Goal: Task Accomplishment & Management: Use online tool/utility

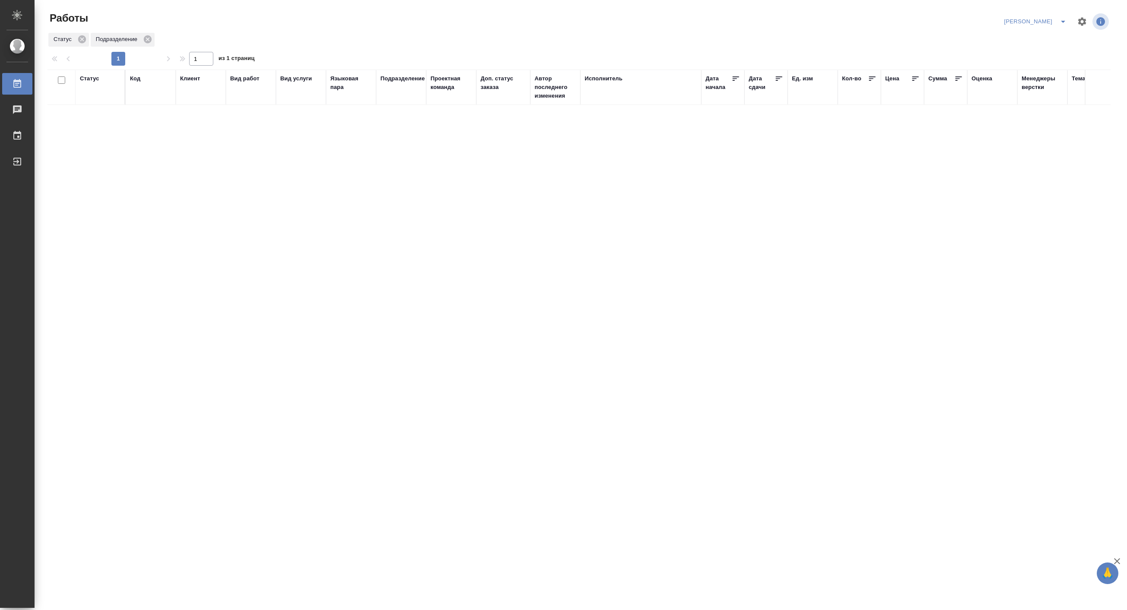
click at [798, 18] on icon "split button" at bounding box center [1063, 21] width 10 height 10
click at [798, 37] on li "[PERSON_NAME] работе" at bounding box center [1030, 39] width 83 height 14
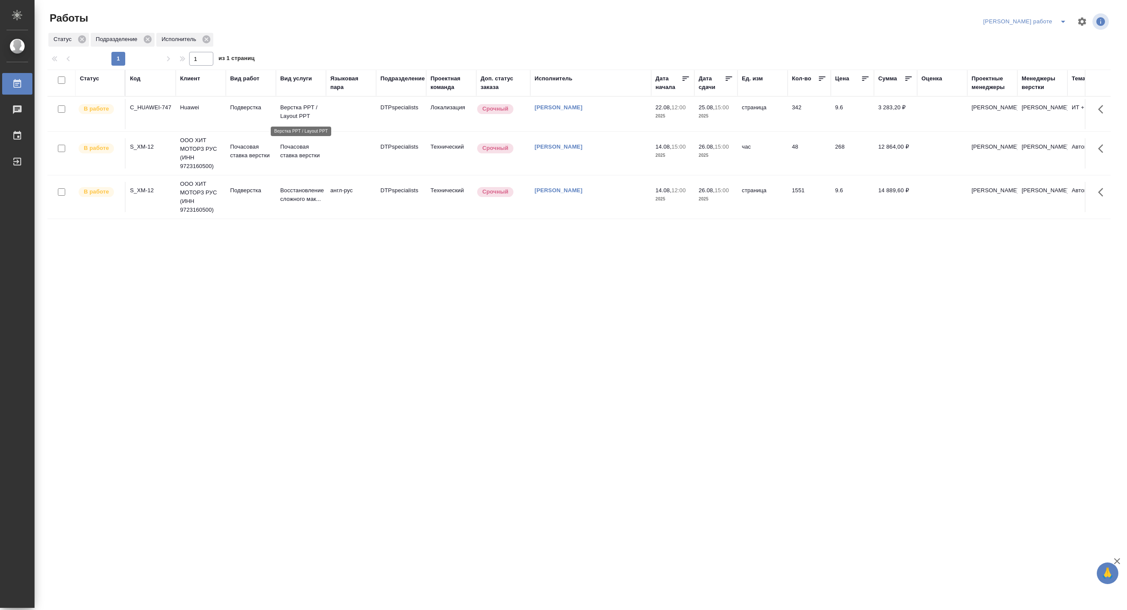
click at [286, 118] on p "Верстка PPT / Layout PPT" at bounding box center [300, 111] width 41 height 17
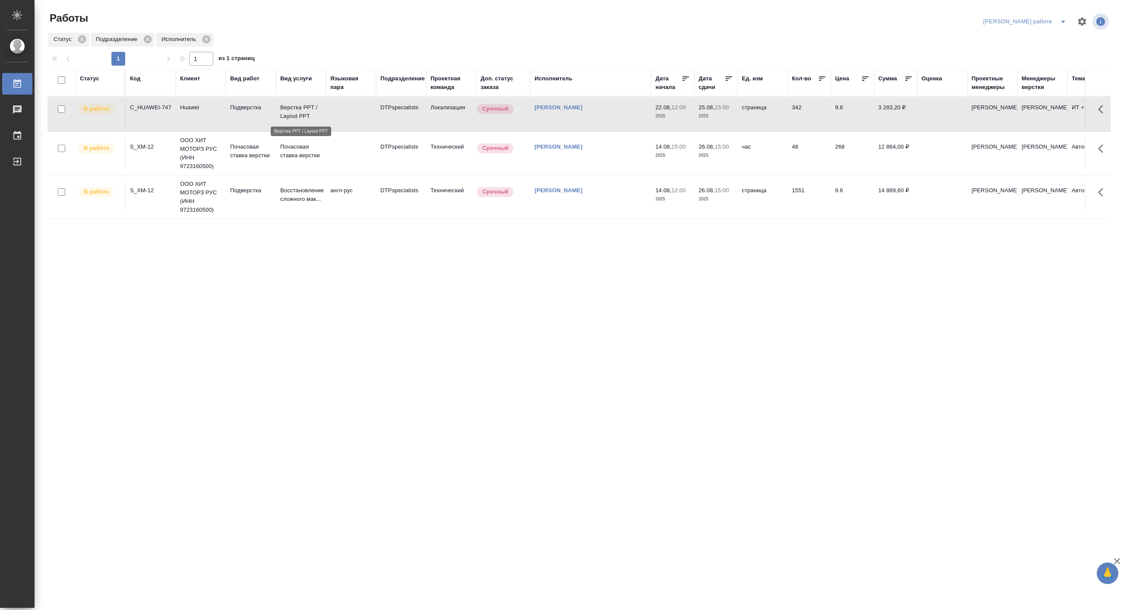
click at [286, 118] on p "Верстка PPT / Layout PPT" at bounding box center [300, 111] width 41 height 17
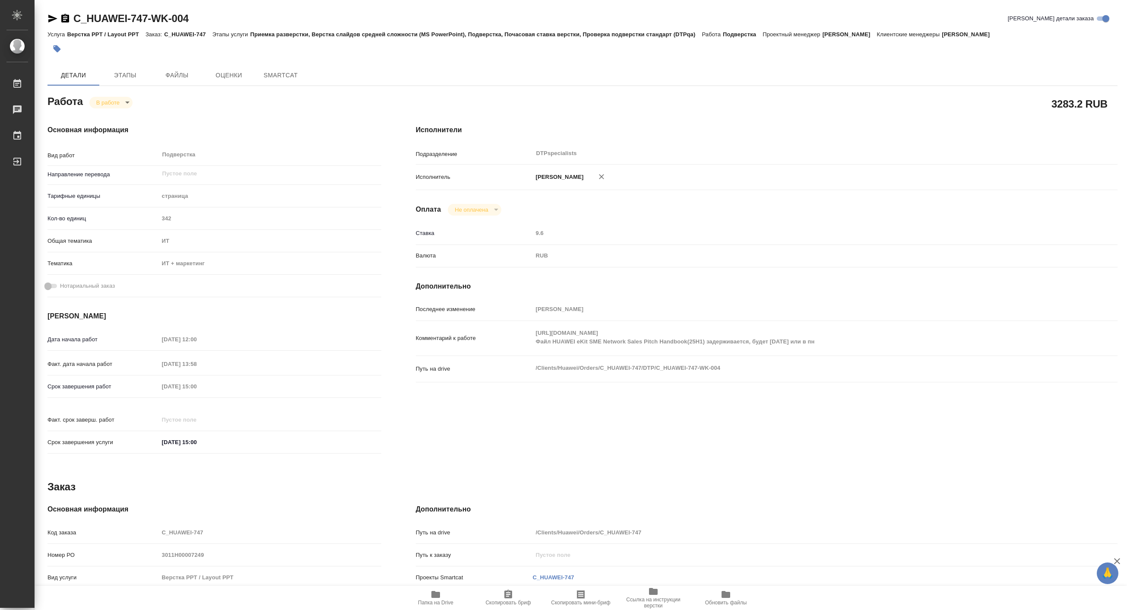
type textarea "x"
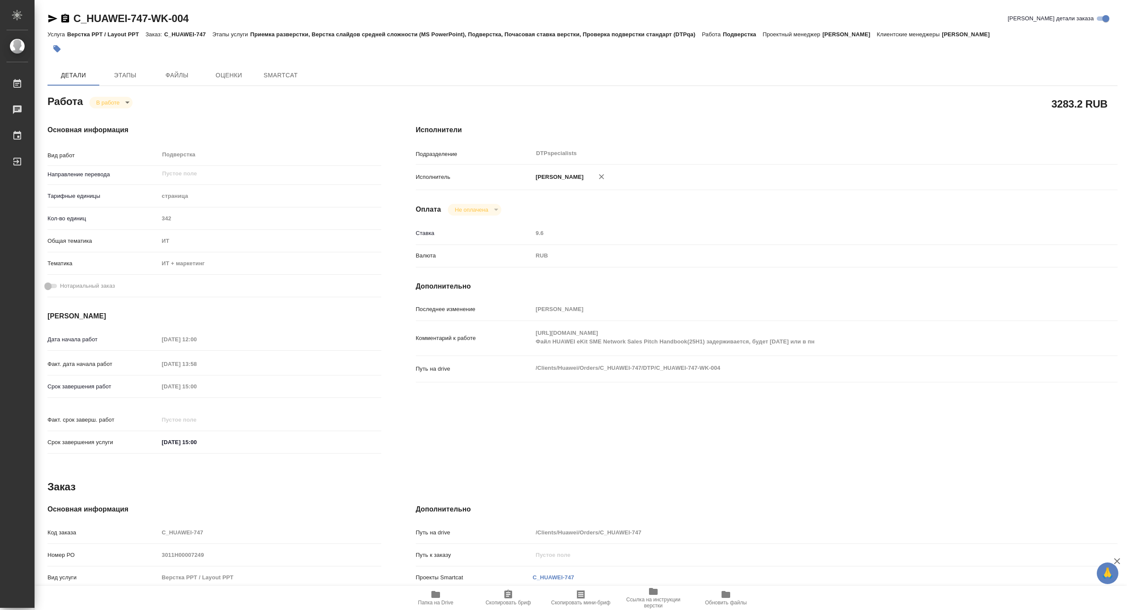
type textarea "x"
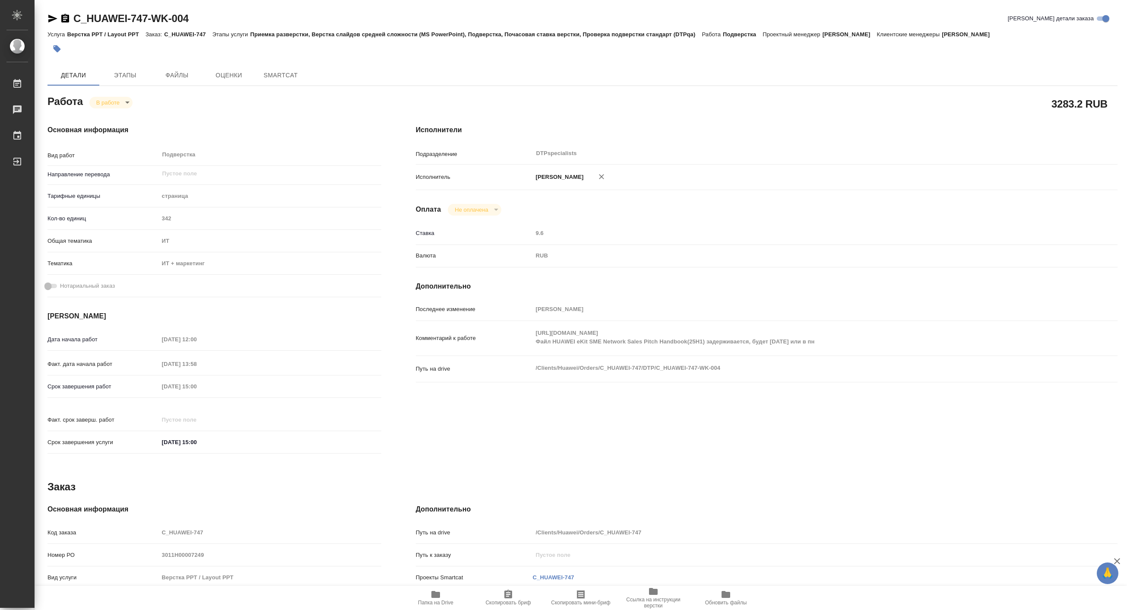
type textarea "x"
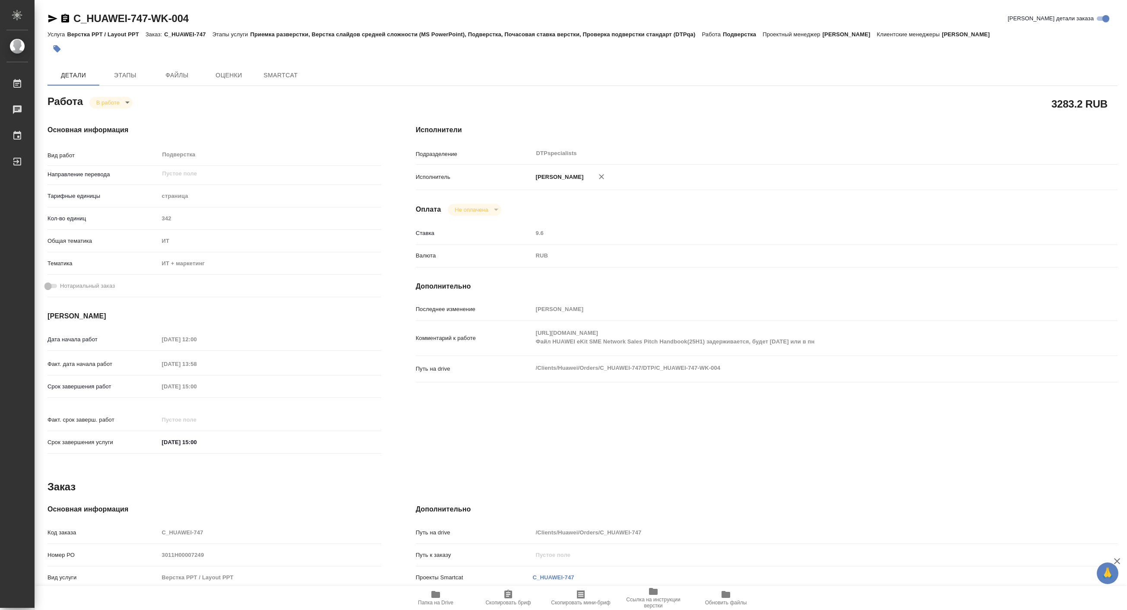
type textarea "x"
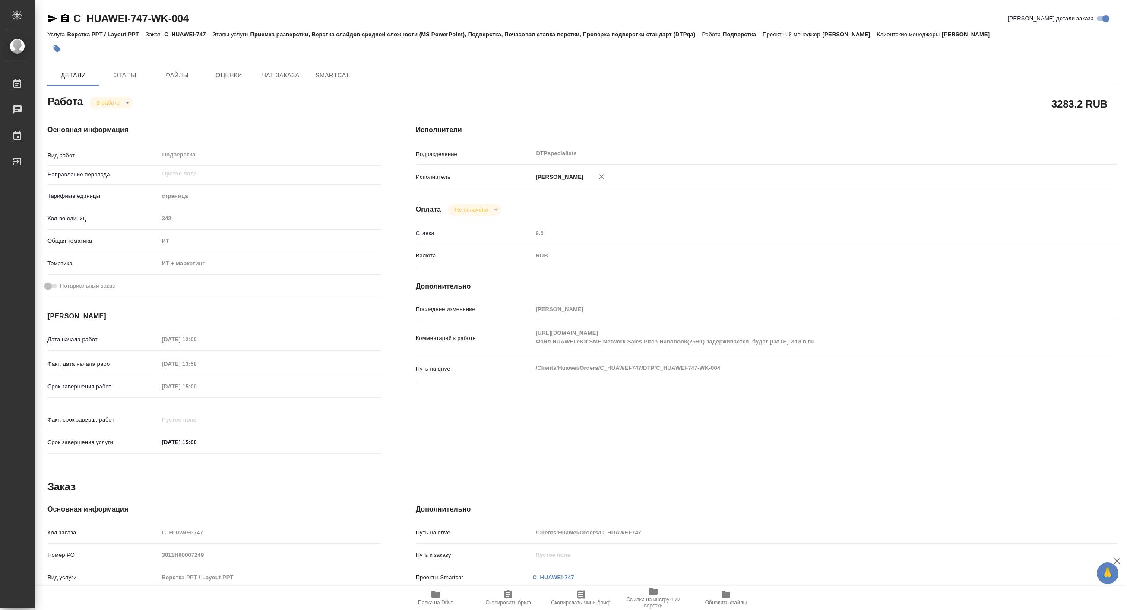
type textarea "x"
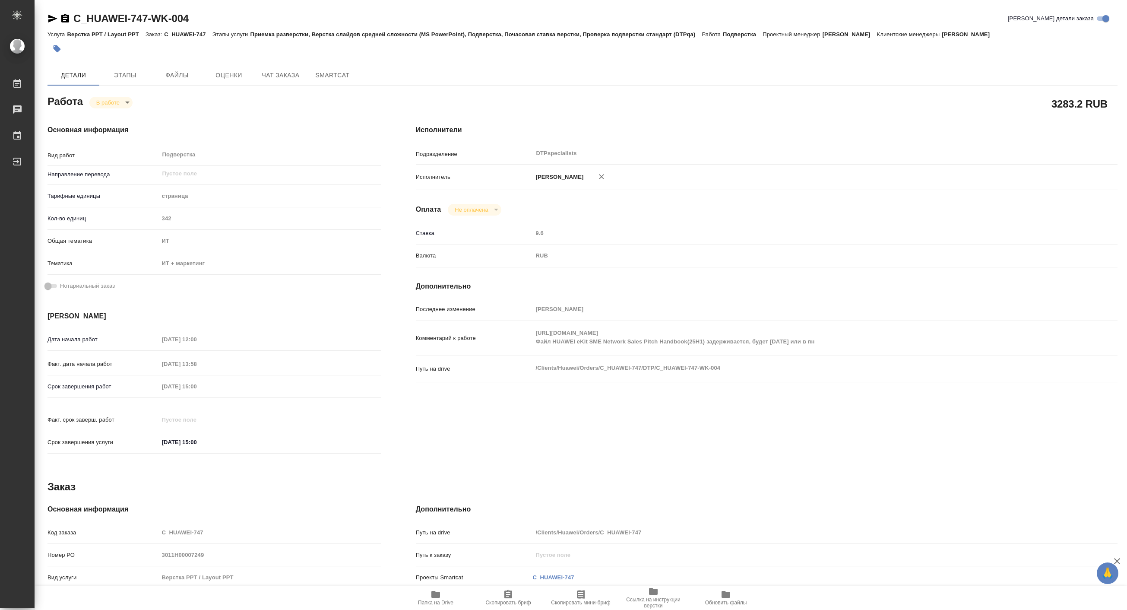
type textarea "x"
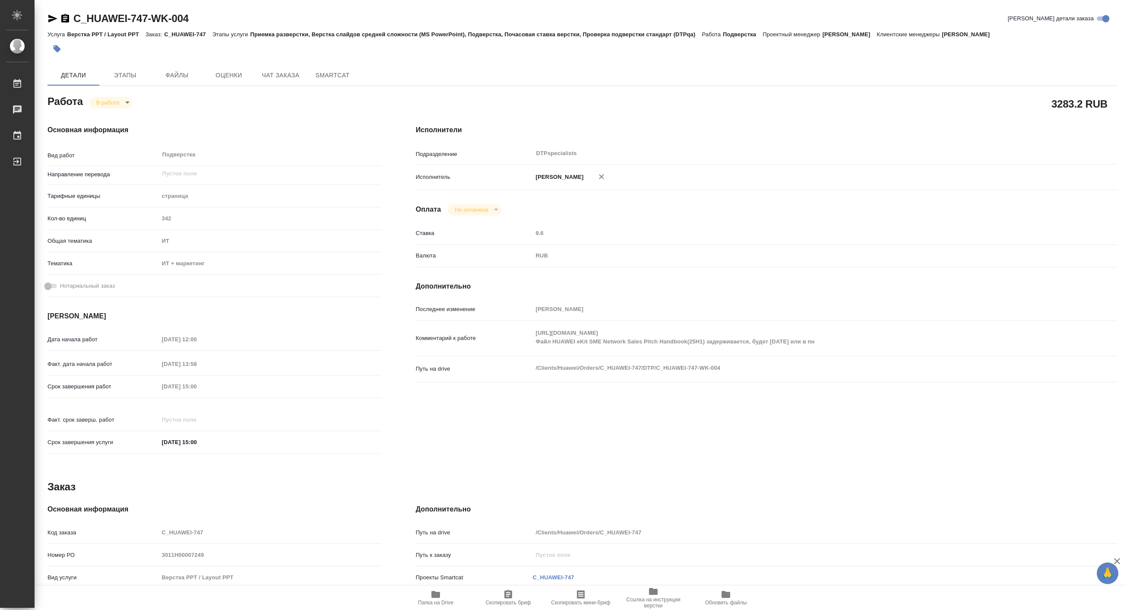
click at [521, 339] on div "Комментарий к работе https://drive.awatera.com/s/eqKTmLqdkTc3psP Файл HUAWEI eK…" at bounding box center [767, 338] width 702 height 28
